Goal: Task Accomplishment & Management: Manage account settings

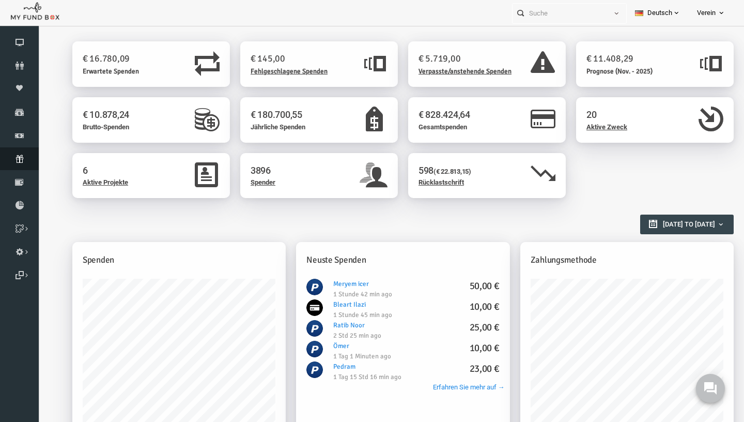
click at [10, 167] on link "Abonnement" at bounding box center [19, 158] width 39 height 23
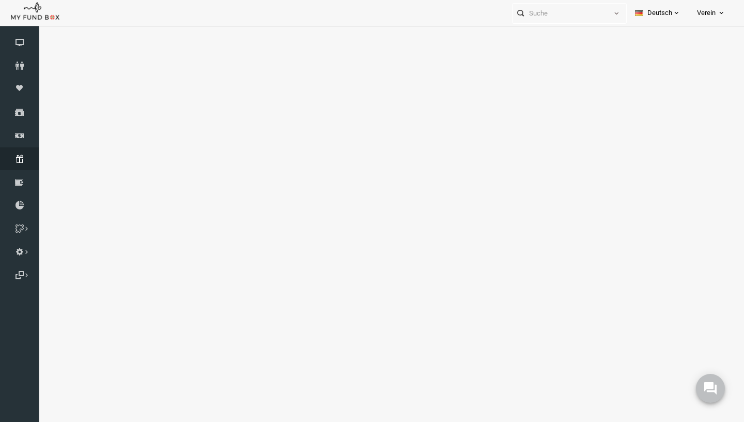
select select "100"
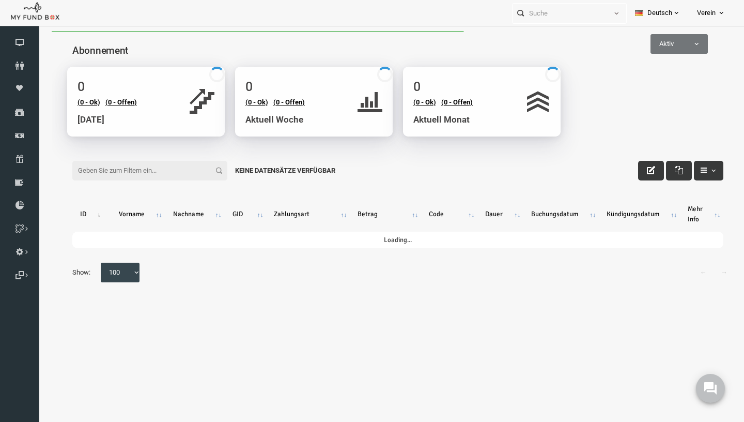
click at [173, 167] on input "Filter:" at bounding box center [135, 171] width 155 height 20
paste input "[PERSON_NAME][EMAIL_ADDRESS][DOMAIN_NAME]"
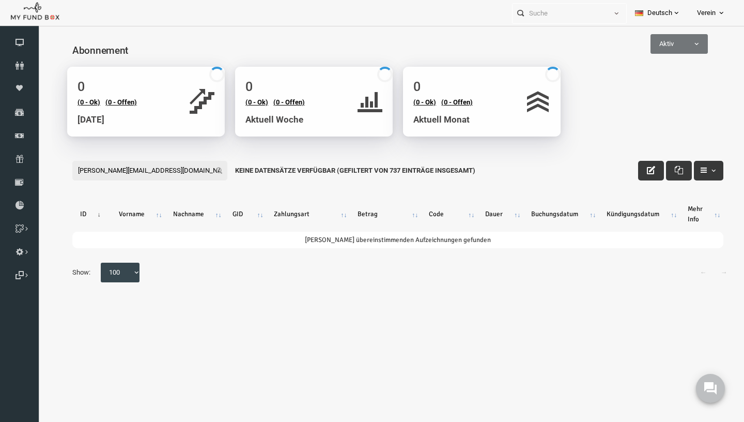
click at [175, 169] on input "[PERSON_NAME][EMAIL_ADDRESS][DOMAIN_NAME]" at bounding box center [135, 171] width 155 height 20
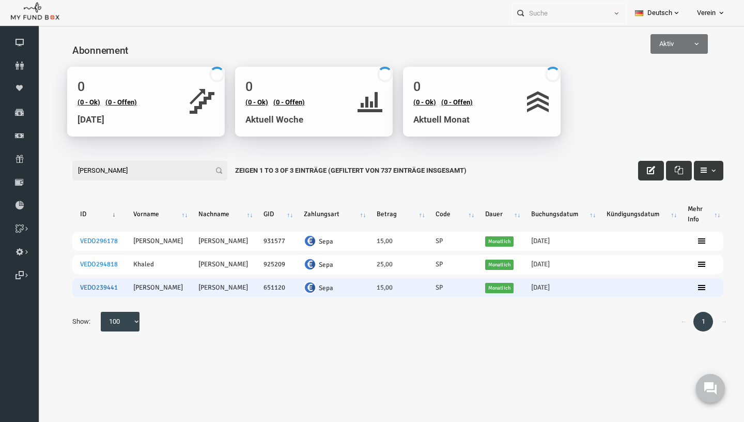
type input "[PERSON_NAME]"
click at [88, 291] on link "VEDO239441" at bounding box center [85, 287] width 38 height 8
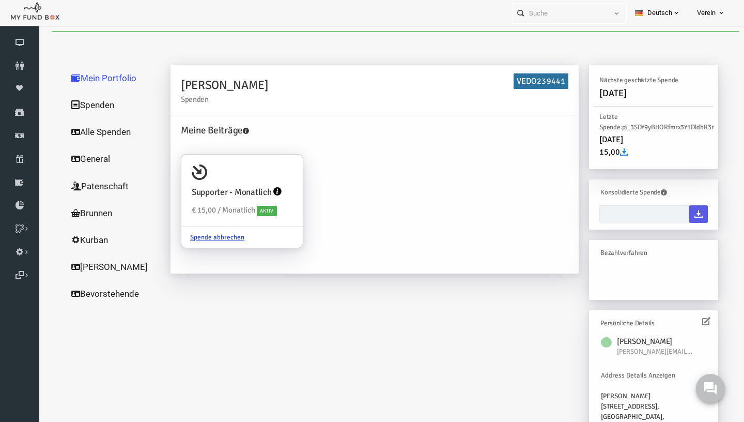
type input "[DATE] - [DATE]"
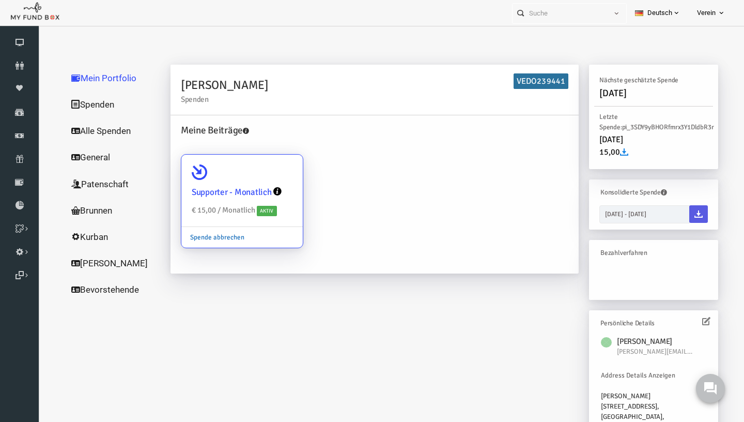
click at [199, 236] on link "Spende abbrechen" at bounding box center [203, 237] width 72 height 20
click at [265, 179] on input "Supporter - Monatlich € 15,00 / Monatlich Aktiv Spende abbrechen" at bounding box center [275, 169] width 21 height 21
radio input "true"
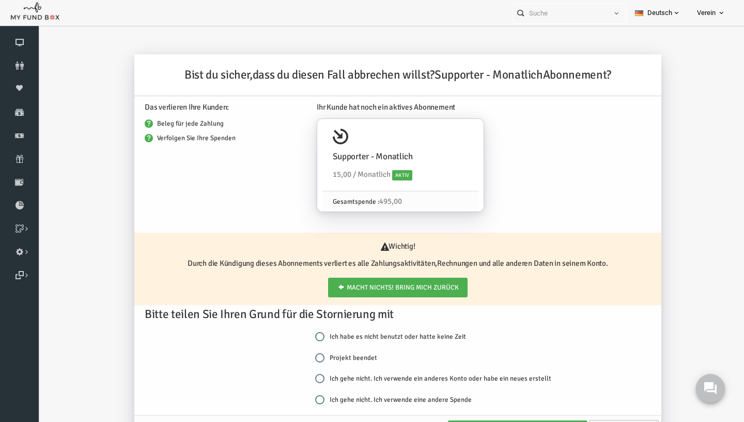
click at [306, 354] on input "Projekt beendet" at bounding box center [305, 357] width 9 height 9
radio input "true"
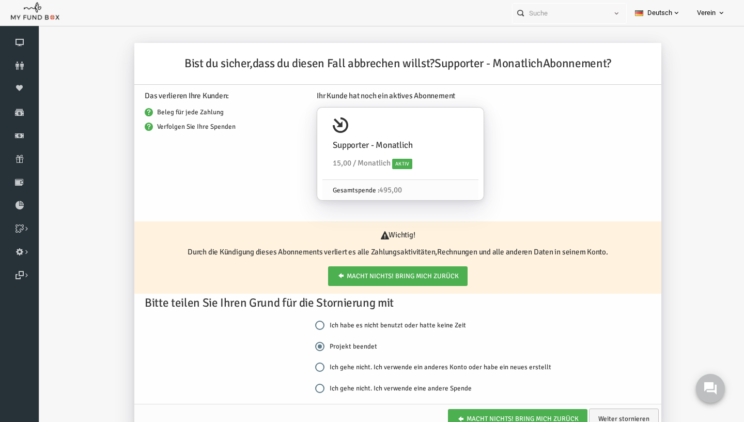
scroll to position [34, 0]
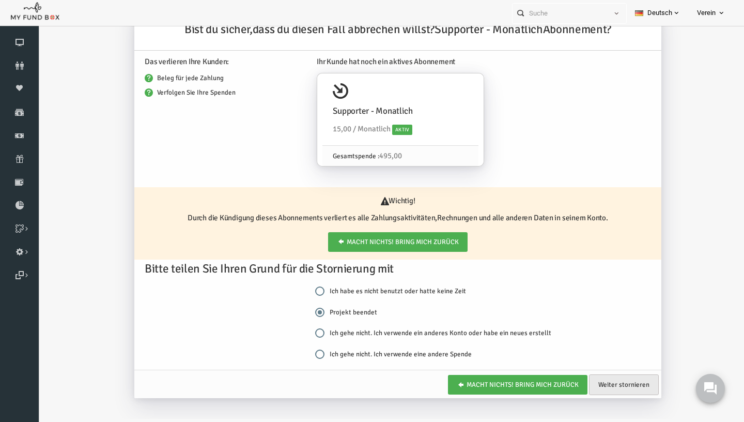
click at [619, 386] on link "Weiter stornieren" at bounding box center [610, 384] width 70 height 21
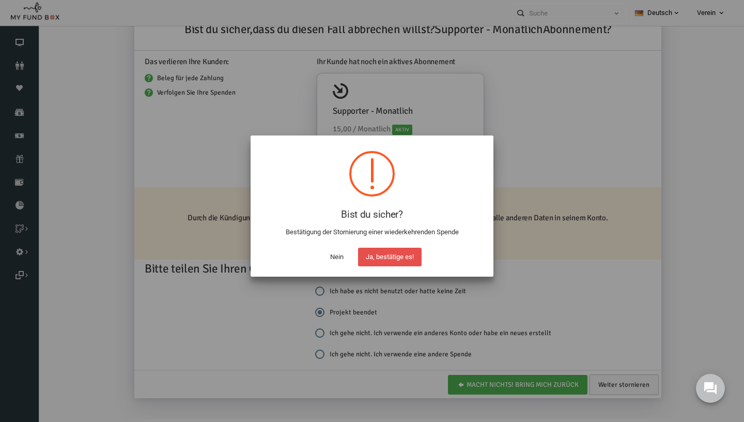
click at [409, 265] on button "Ja, bestätige es!" at bounding box center [390, 257] width 64 height 19
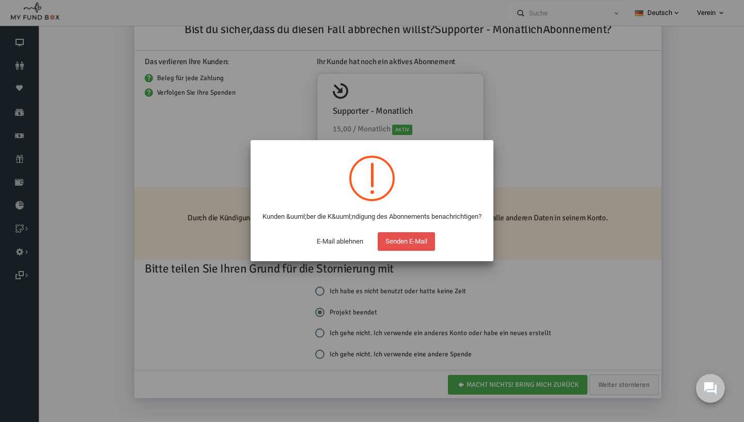
click at [416, 245] on button "Senden E-Mail" at bounding box center [406, 241] width 57 height 19
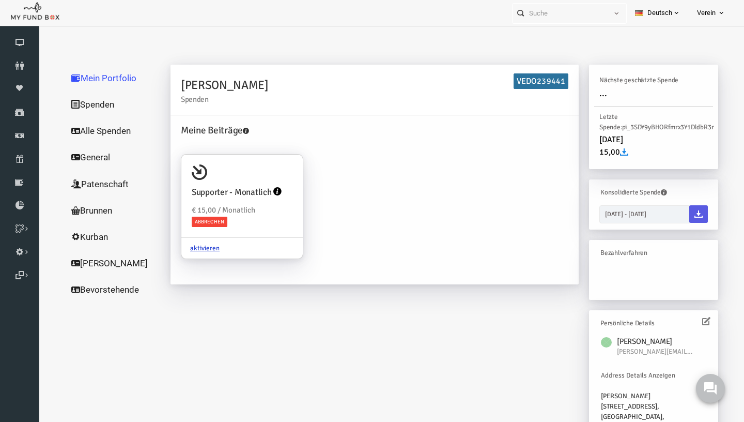
scroll to position [0, 0]
click at [26, 156] on icon at bounding box center [19, 159] width 39 height 8
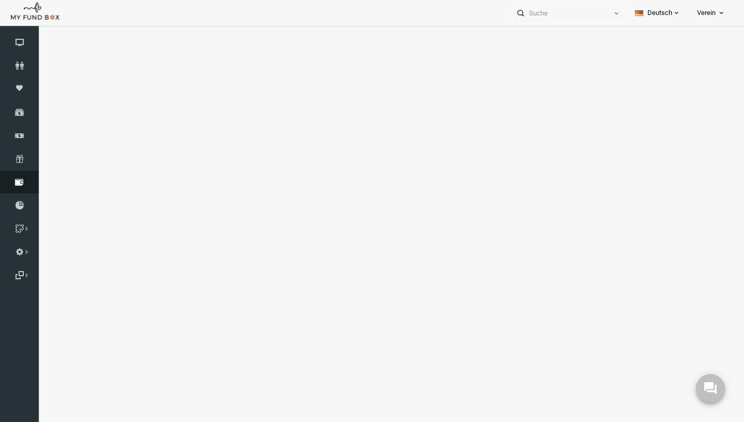
select select "100"
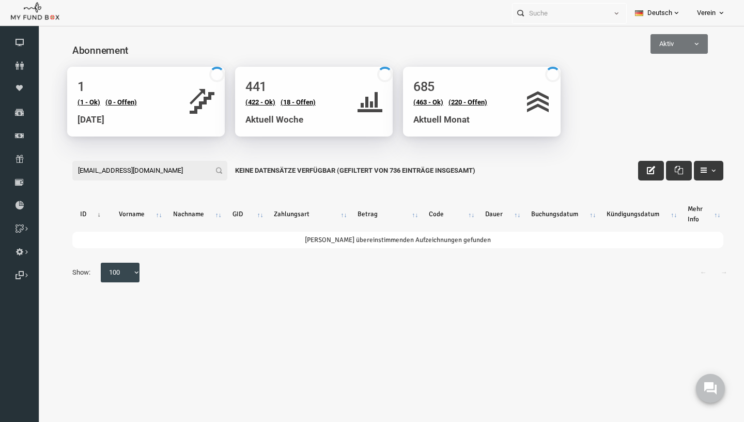
click at [193, 177] on input "[EMAIL_ADDRESS][DOMAIN_NAME]" at bounding box center [135, 171] width 155 height 20
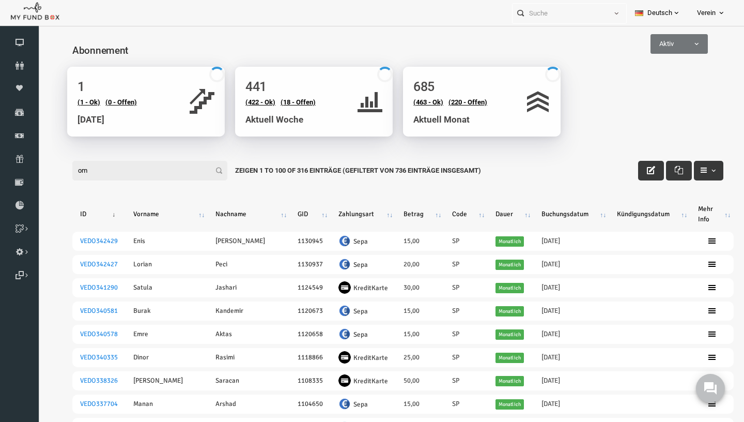
type input "o"
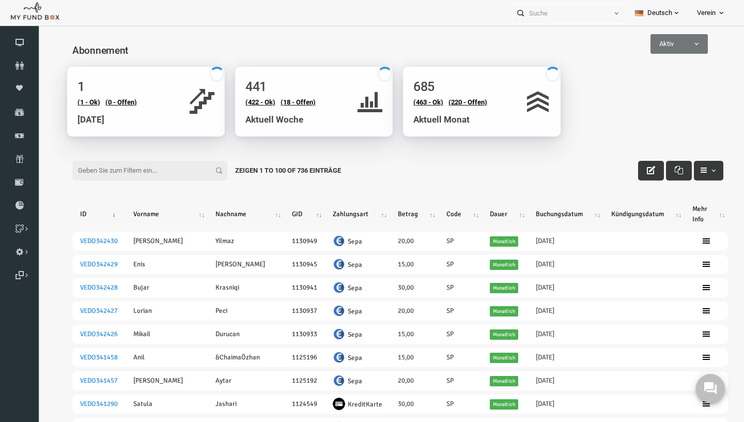
click at [697, 26] on div at bounding box center [390, 241] width 707 height 430
click at [673, 44] on span "Aktiv" at bounding box center [665, 44] width 56 height 10
select select "all"
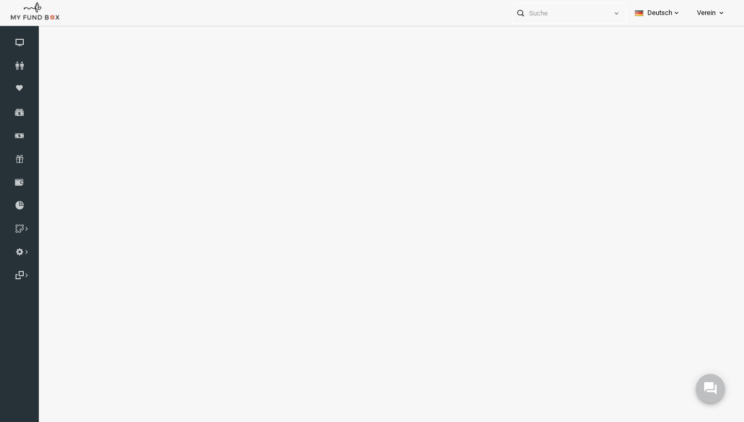
select select "100"
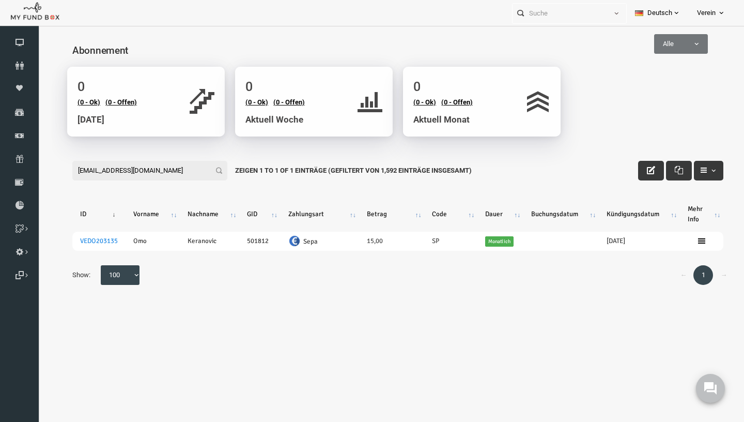
type input "[EMAIL_ADDRESS][DOMAIN_NAME]"
